Goal: Task Accomplishment & Management: Manage account settings

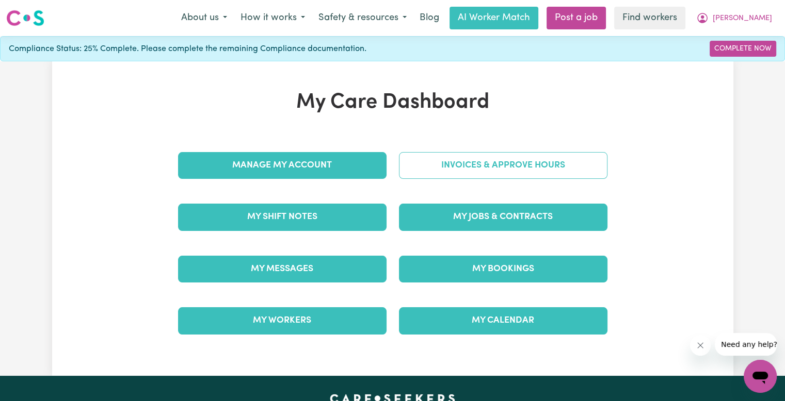
click at [563, 163] on link "Invoices & Approve Hours" at bounding box center [503, 165] width 208 height 27
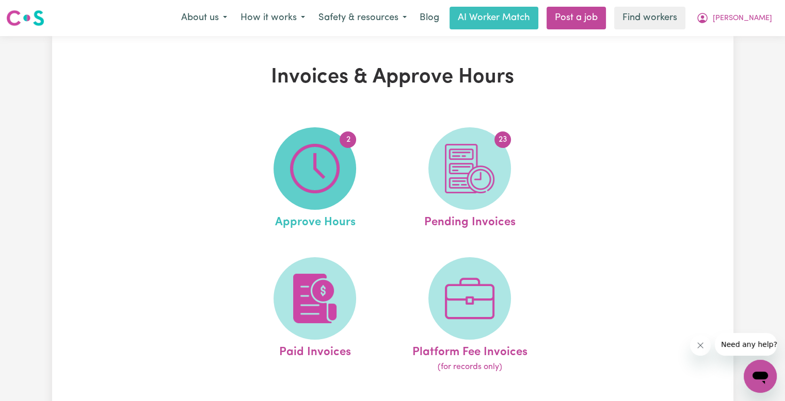
click at [321, 165] on img at bounding box center [315, 169] width 50 height 50
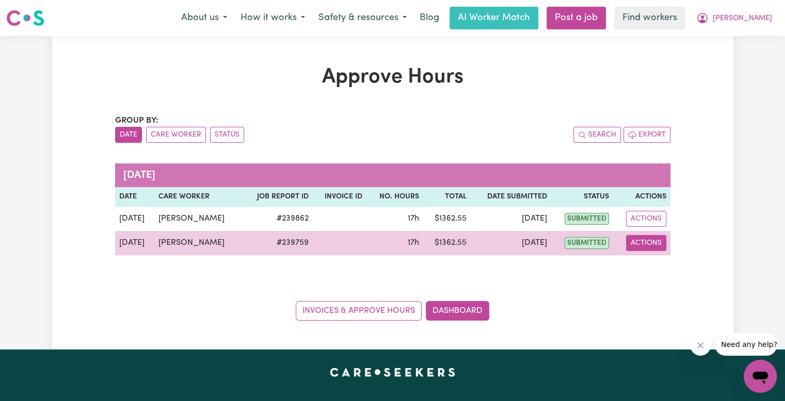
click at [641, 243] on button "Actions" at bounding box center [646, 243] width 40 height 16
click at [662, 260] on link "View Job Report" at bounding box center [670, 266] width 88 height 21
select select "pm"
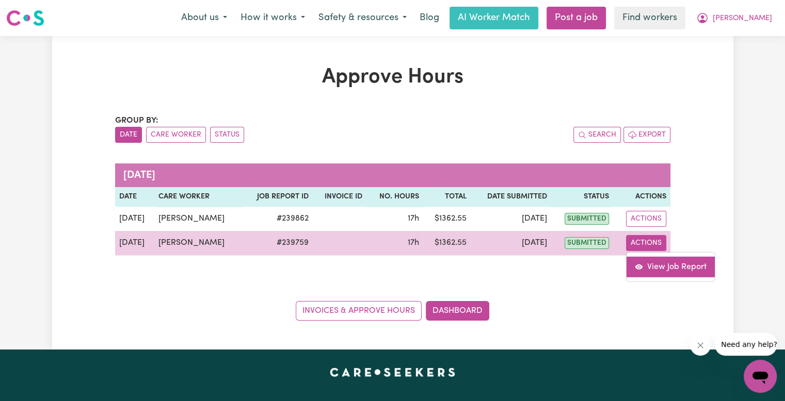
select select "pm"
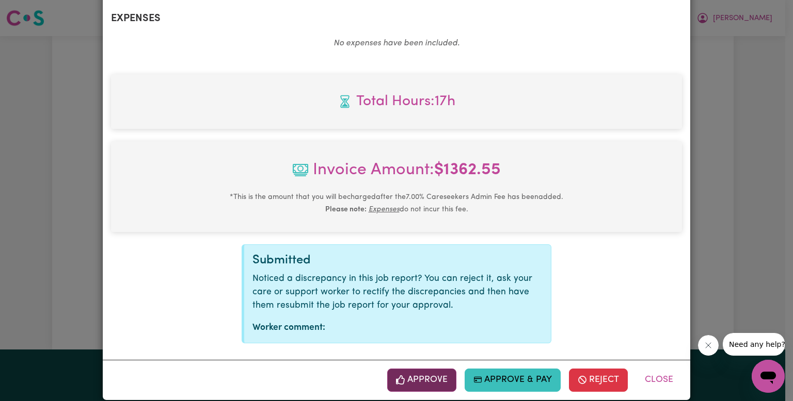
click at [433, 369] on button "Approve" at bounding box center [421, 380] width 69 height 23
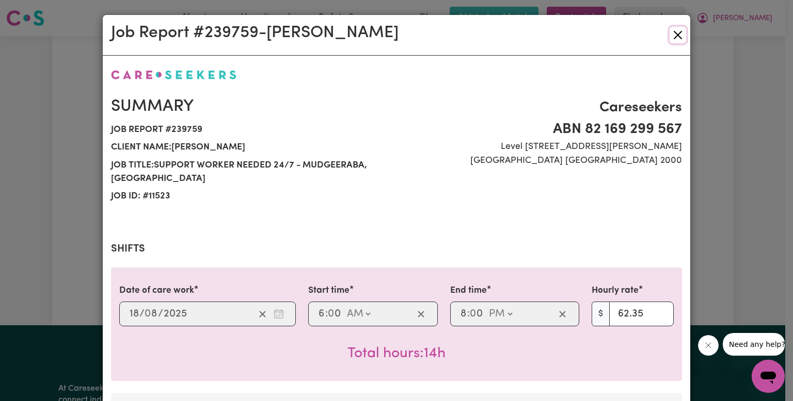
click at [677, 35] on button "Close" at bounding box center [677, 35] width 17 height 17
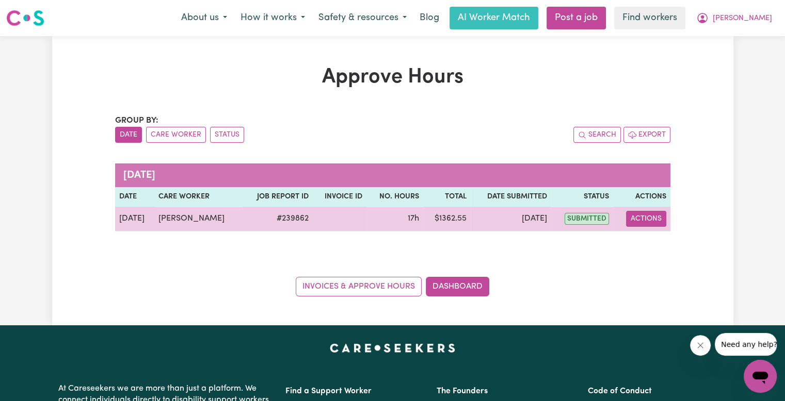
click at [654, 222] on button "Actions" at bounding box center [646, 219] width 40 height 16
click at [652, 245] on link "View Job Report" at bounding box center [672, 242] width 88 height 21
select select "pm"
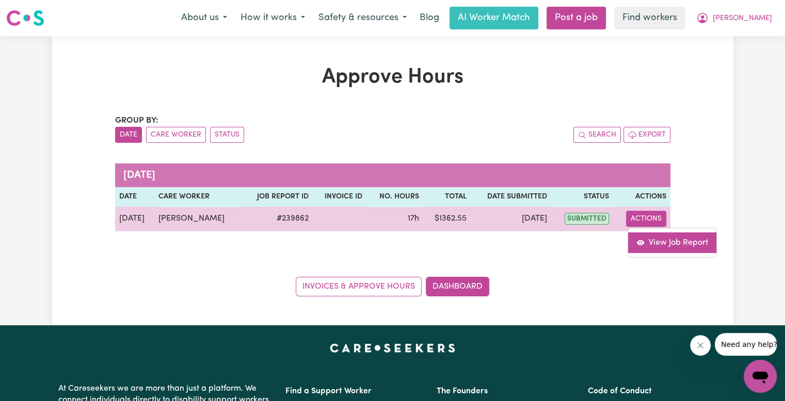
select select "pm"
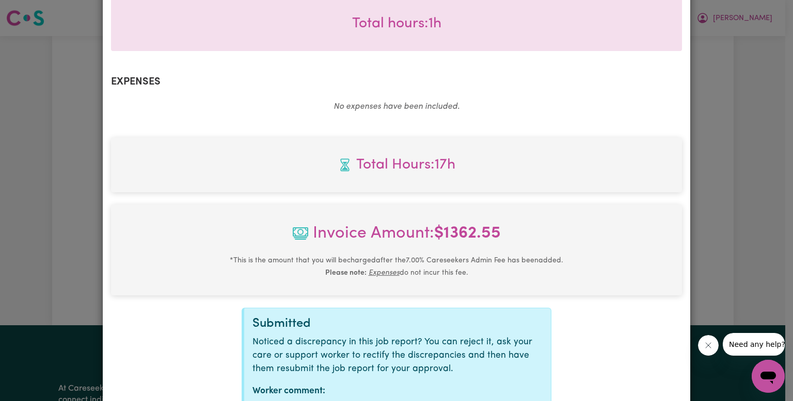
scroll to position [646, 0]
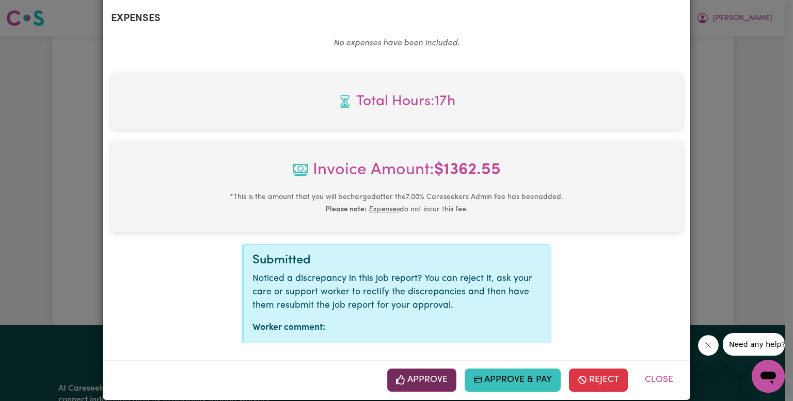
click at [409, 369] on button "Approve" at bounding box center [421, 380] width 69 height 23
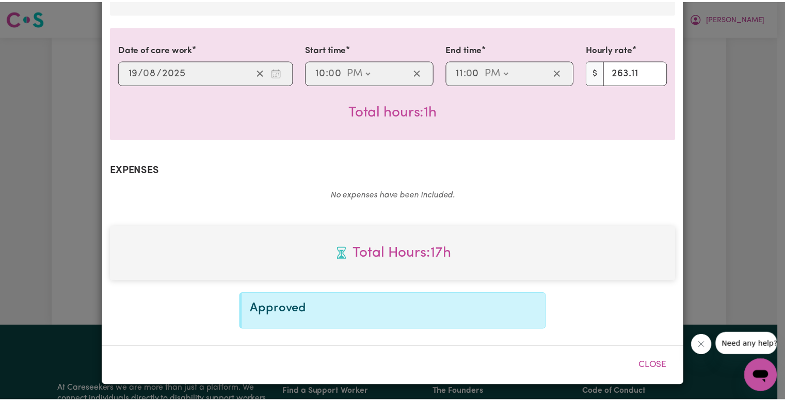
scroll to position [479, 0]
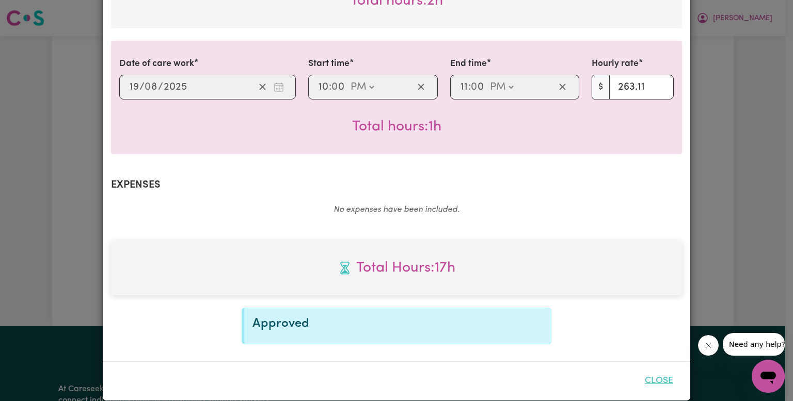
click at [666, 370] on button "Close" at bounding box center [659, 381] width 46 height 23
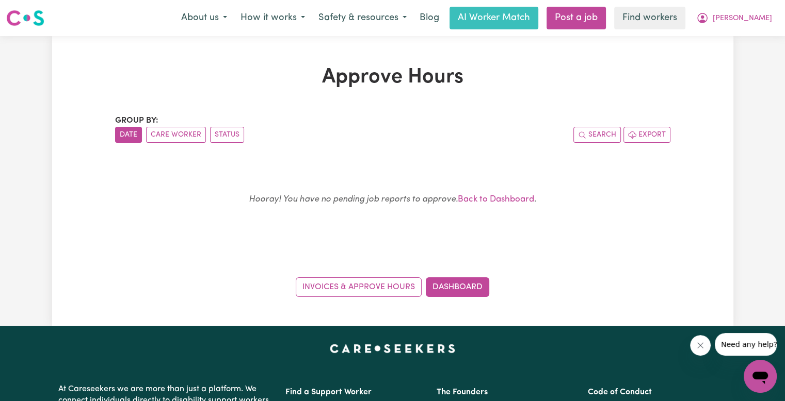
click at [751, 29] on div "Menu About us How it works Safety & resources Blog AI Worker Match Post a job F…" at bounding box center [392, 18] width 785 height 24
click at [757, 21] on span "[PERSON_NAME]" at bounding box center [742, 18] width 59 height 11
click at [724, 62] on link "Logout" at bounding box center [738, 60] width 82 height 20
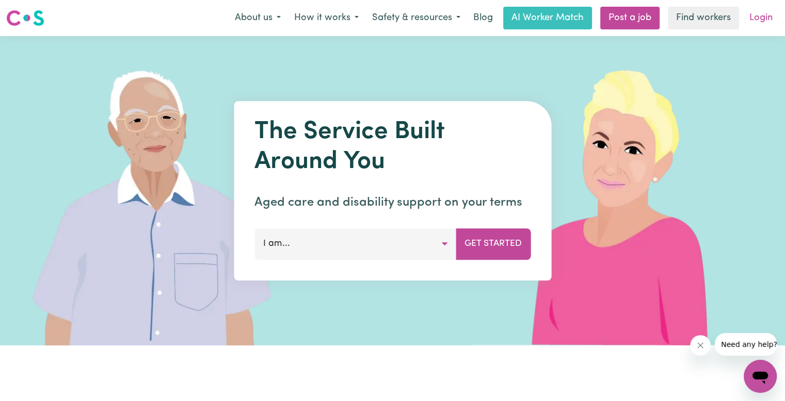
click at [765, 19] on link "Login" at bounding box center [761, 18] width 36 height 23
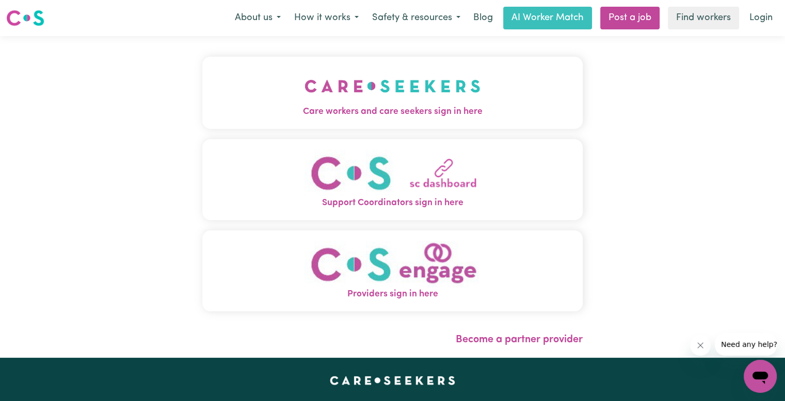
click at [358, 95] on img "Care workers and care seekers sign in here" at bounding box center [392, 86] width 176 height 38
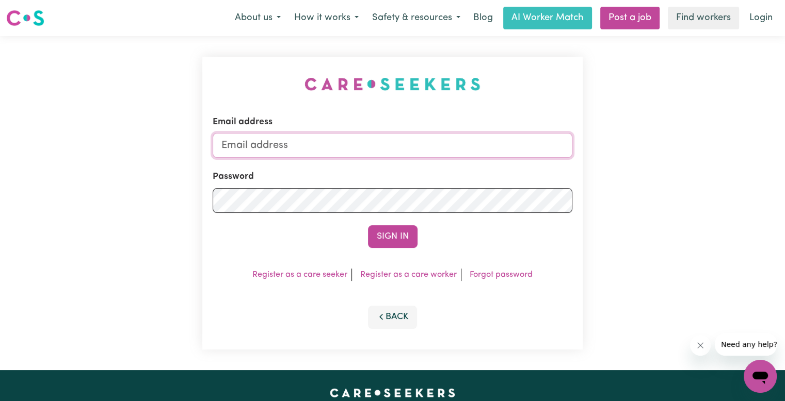
drag, startPoint x: 336, startPoint y: 149, endPoint x: 330, endPoint y: 149, distance: 6.2
click at [336, 149] on input "Email address" at bounding box center [393, 145] width 360 height 25
type input "[EMAIL_ADDRESS][DOMAIN_NAME]"
click at [368, 225] on button "Sign In" at bounding box center [393, 236] width 50 height 23
